Goal: Transaction & Acquisition: Purchase product/service

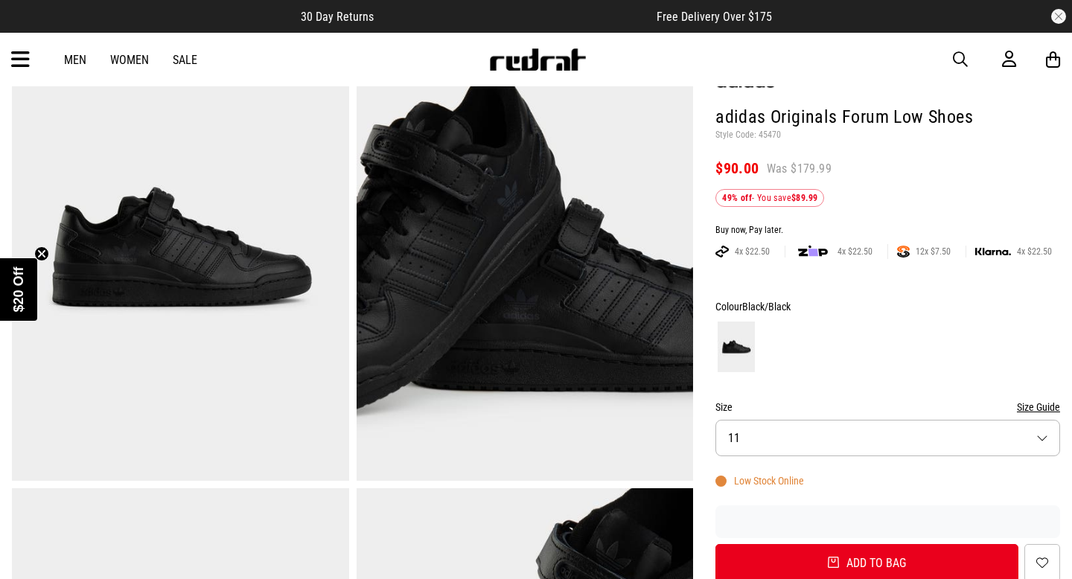
scroll to position [118, 0]
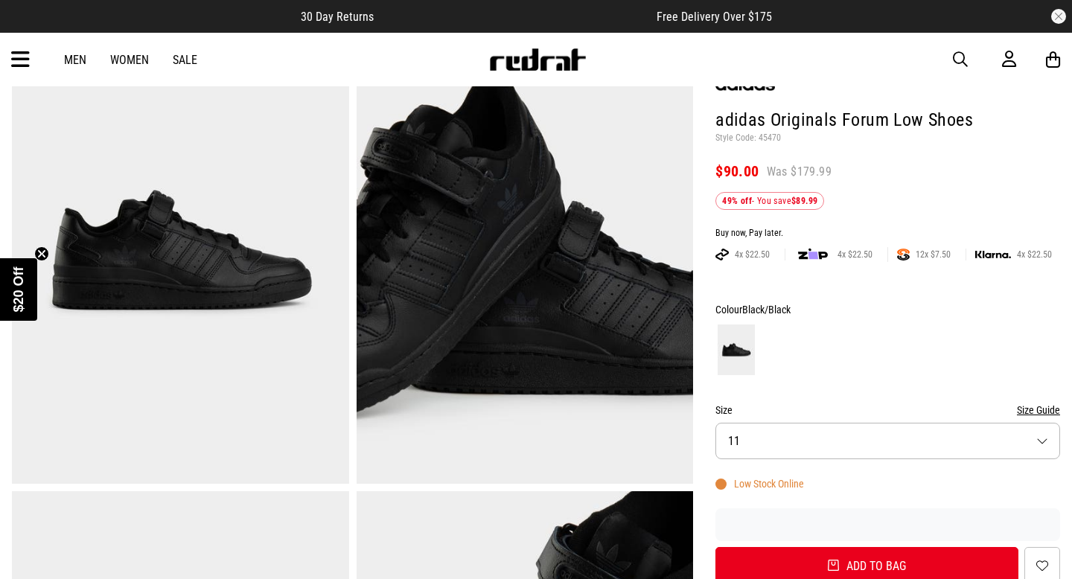
click at [445, 302] on img at bounding box center [525, 251] width 337 height 465
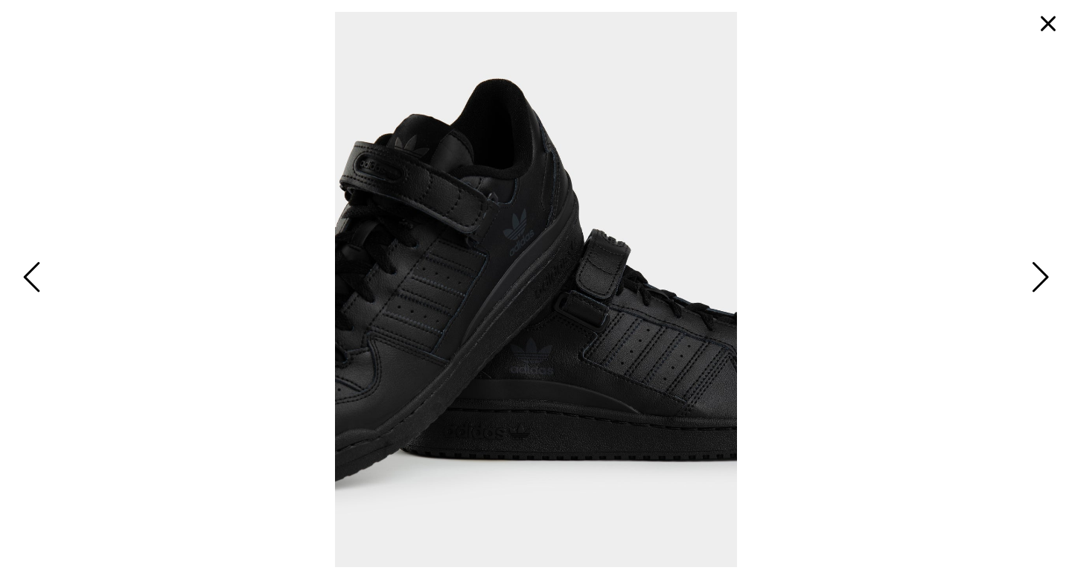
scroll to position [0, 0]
click at [33, 274] on span "Previous" at bounding box center [33, 278] width 23 height 43
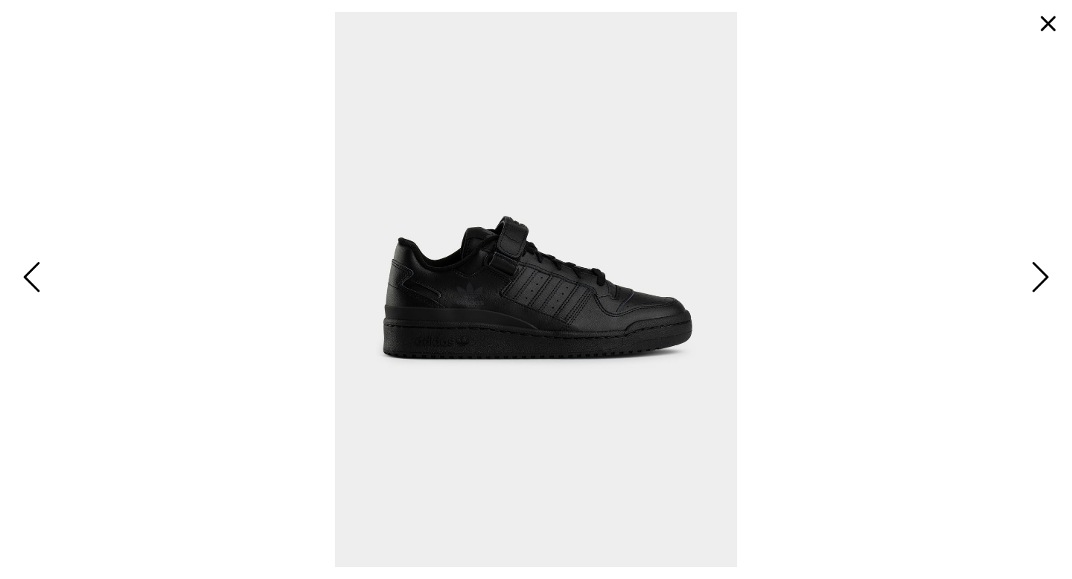
click at [1040, 279] on span "Next" at bounding box center [1038, 278] width 23 height 43
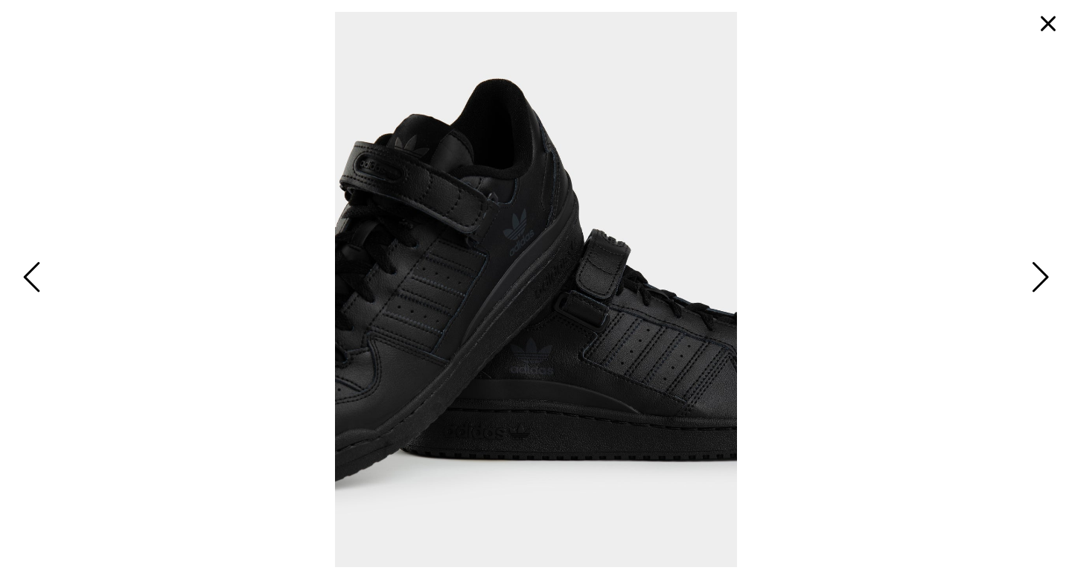
click at [1040, 279] on span "Next" at bounding box center [1038, 278] width 23 height 43
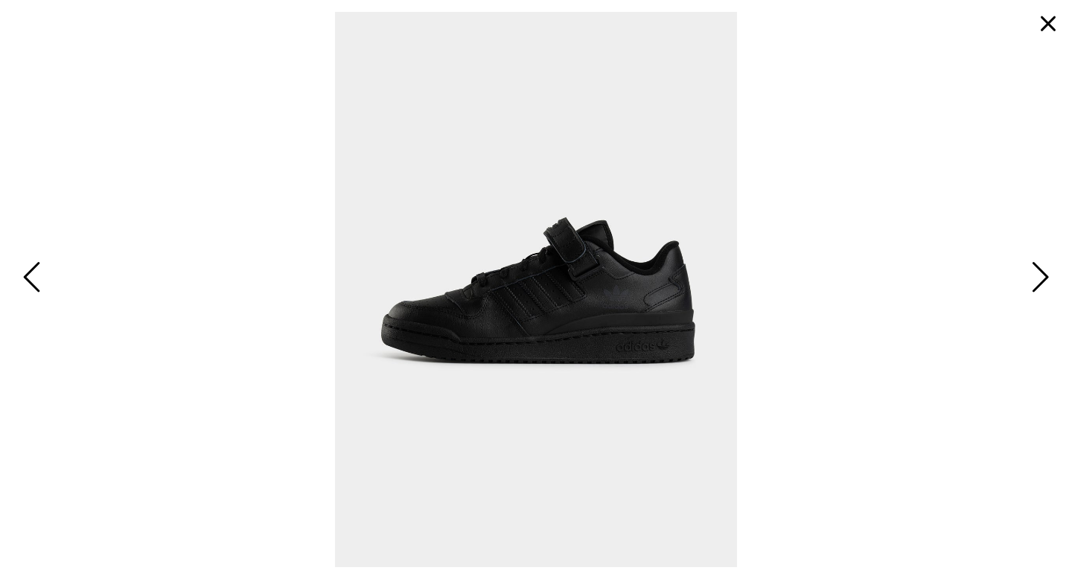
click at [1040, 279] on span "Next" at bounding box center [1038, 278] width 23 height 43
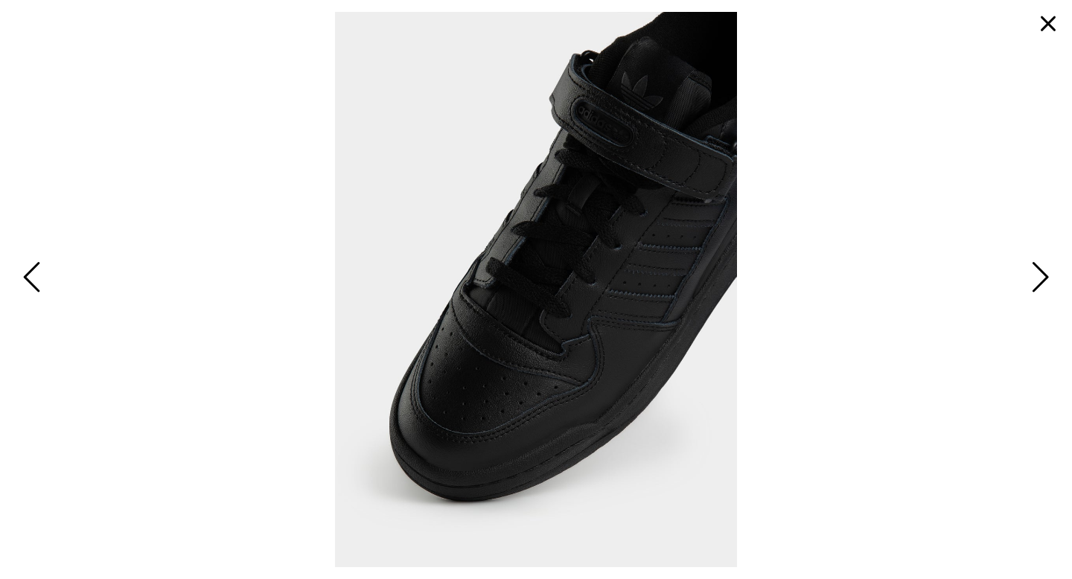
click at [1040, 279] on span "Next" at bounding box center [1038, 278] width 23 height 43
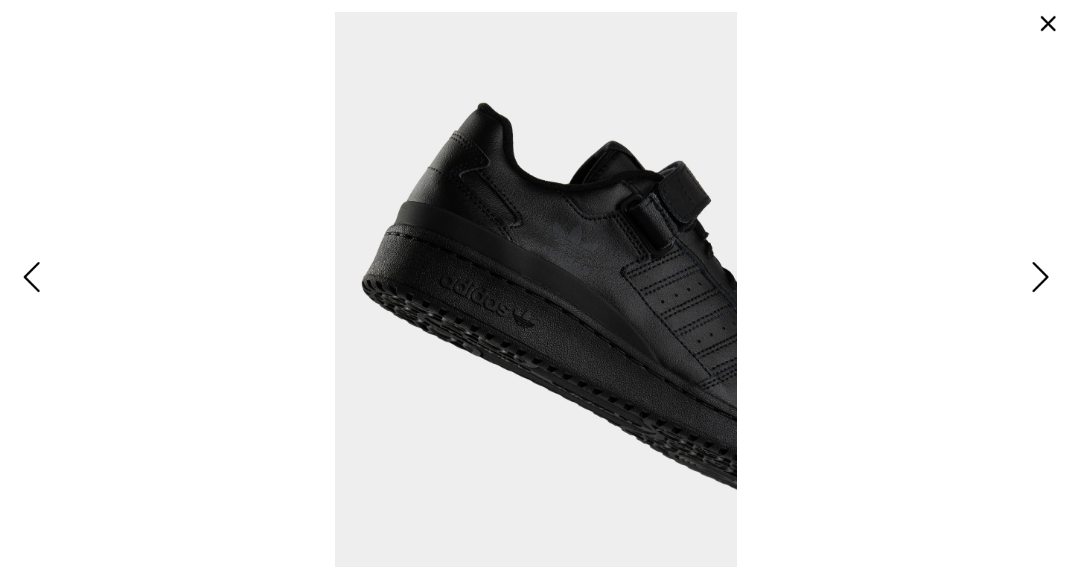
click at [1040, 279] on span "Next" at bounding box center [1038, 278] width 23 height 43
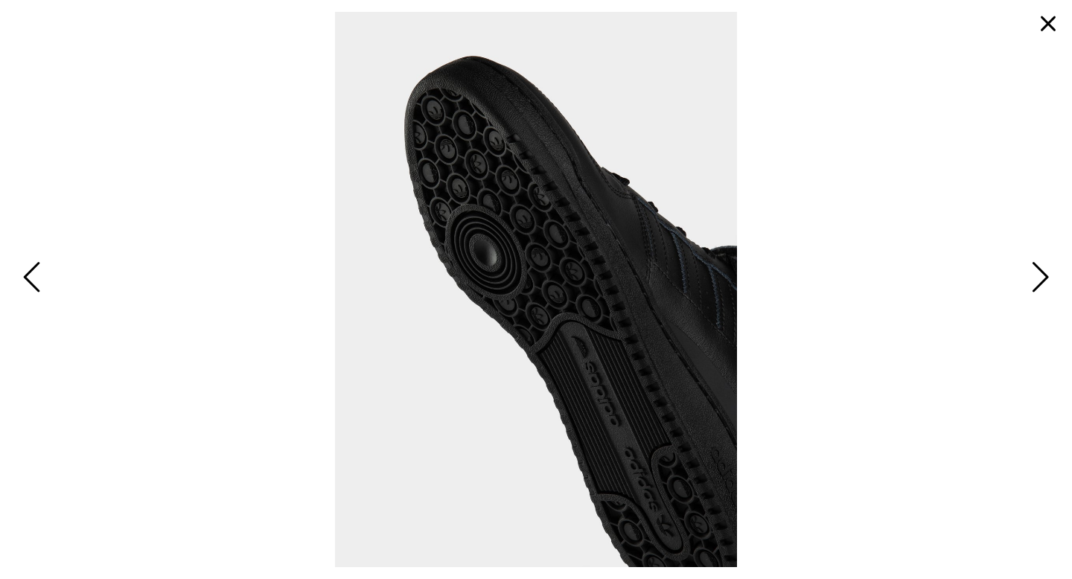
click at [1040, 279] on span "Next" at bounding box center [1038, 278] width 23 height 43
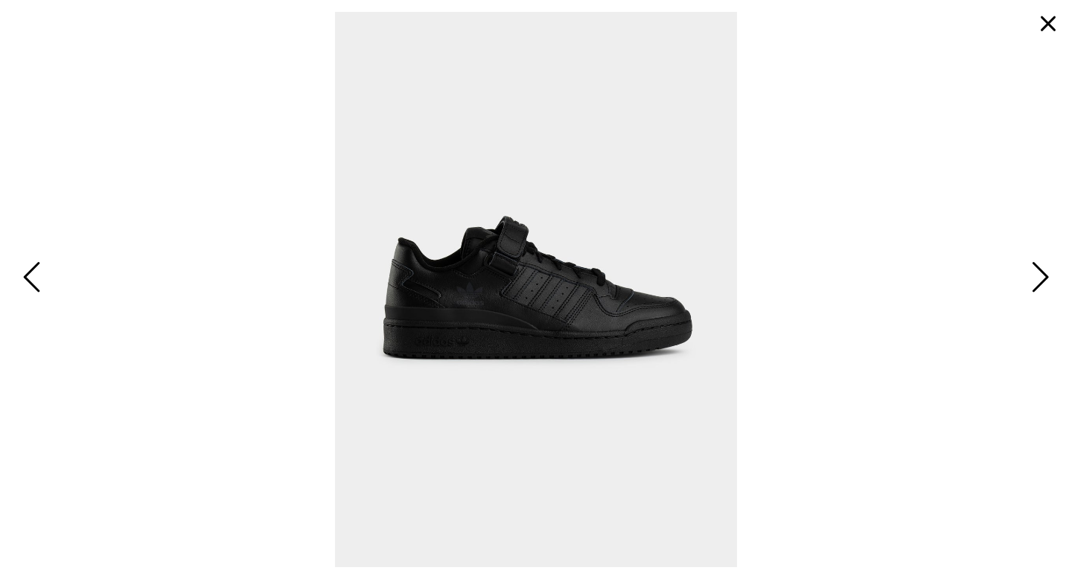
click at [1040, 280] on span "Next" at bounding box center [1038, 278] width 23 height 43
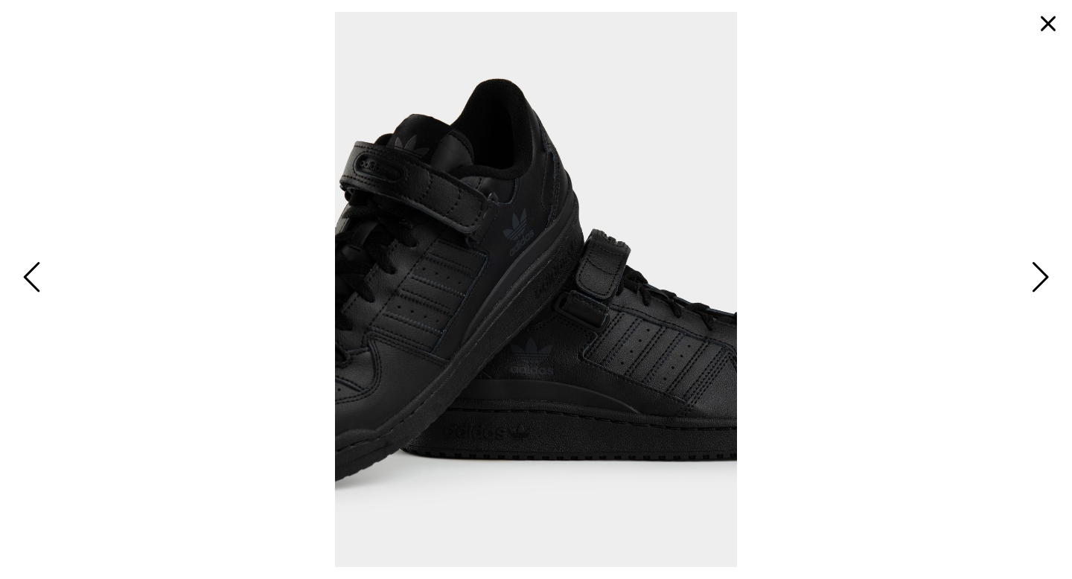
click at [1040, 279] on span "Next" at bounding box center [1038, 278] width 23 height 43
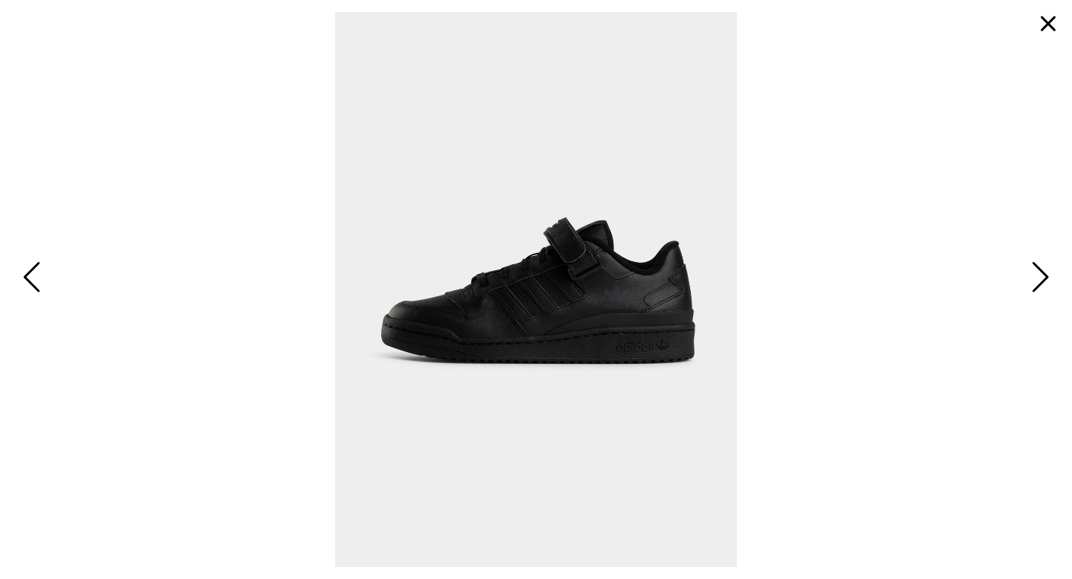
click at [1044, 22] on button "button" at bounding box center [1049, 24] width 36 height 36
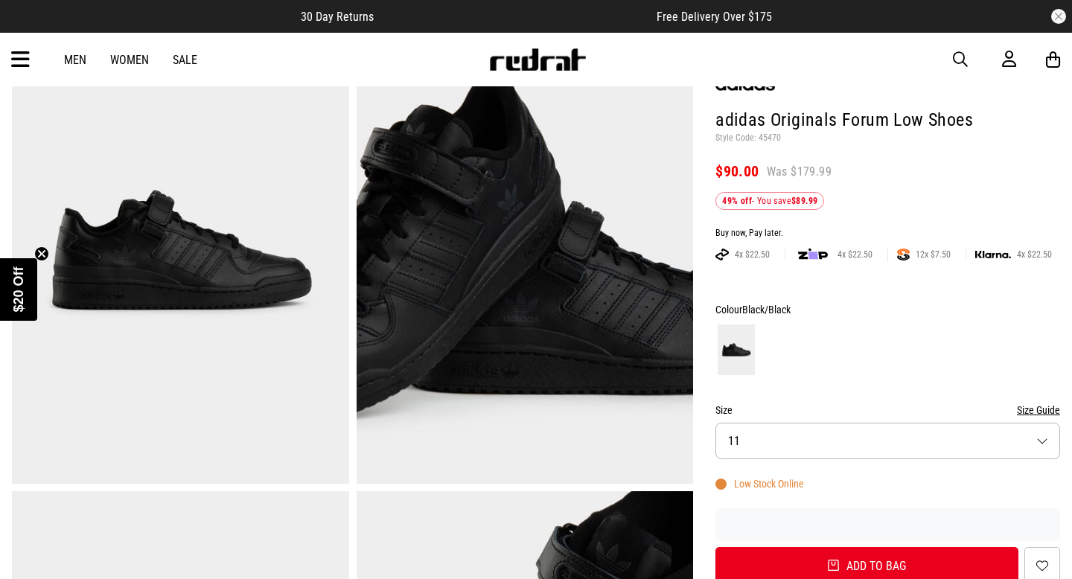
click at [794, 440] on button "Size 11" at bounding box center [888, 441] width 345 height 36
